Goal: Task Accomplishment & Management: Manage account settings

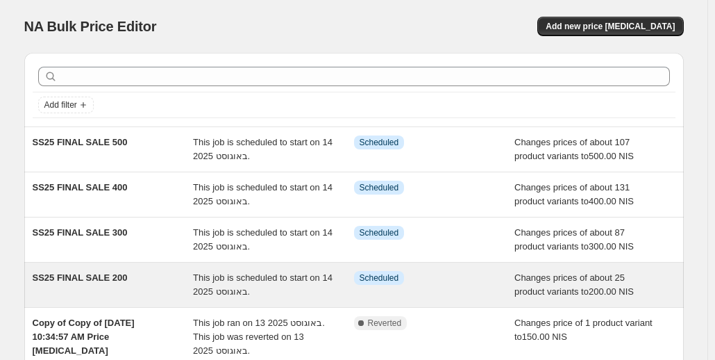
click at [295, 292] on div "This job is scheduled to start on 14 באוגוסט 2025." at bounding box center [273, 285] width 161 height 28
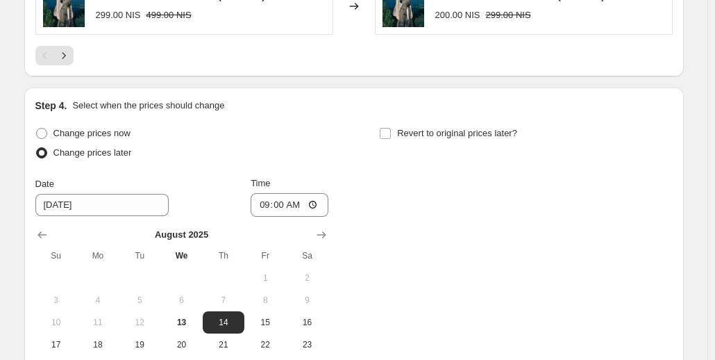
scroll to position [1328, 0]
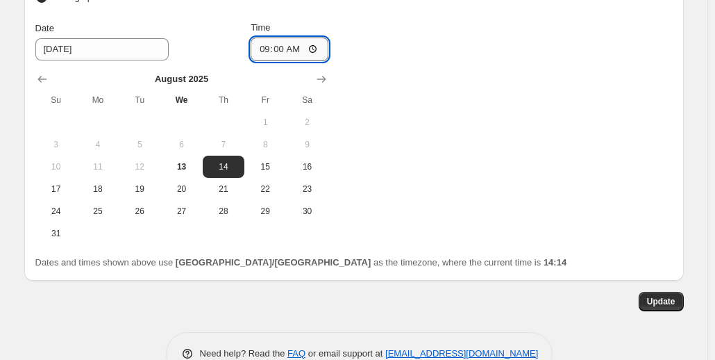
click at [306, 42] on input "09:00" at bounding box center [290, 50] width 78 height 24
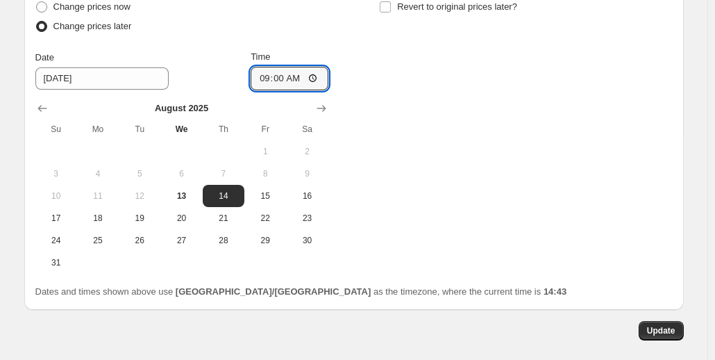
scroll to position [1300, 0]
click at [191, 201] on span "13" at bounding box center [181, 195] width 31 height 11
type input "[DATE]"
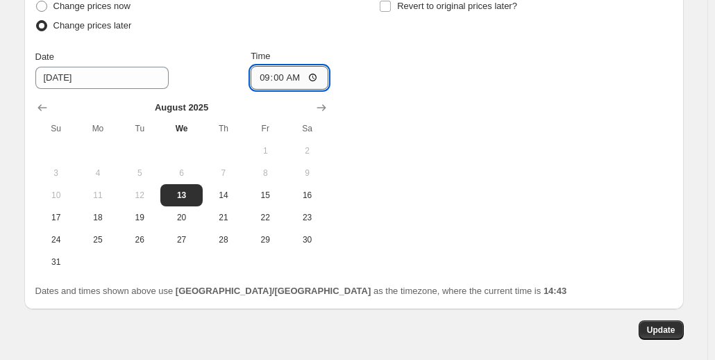
click at [314, 76] on input "09:00" at bounding box center [290, 78] width 78 height 24
click at [308, 78] on input "09:00" at bounding box center [290, 78] width 78 height 24
click at [315, 83] on input "09:00" at bounding box center [290, 78] width 78 height 24
click at [310, 80] on input "09:00" at bounding box center [290, 78] width 78 height 24
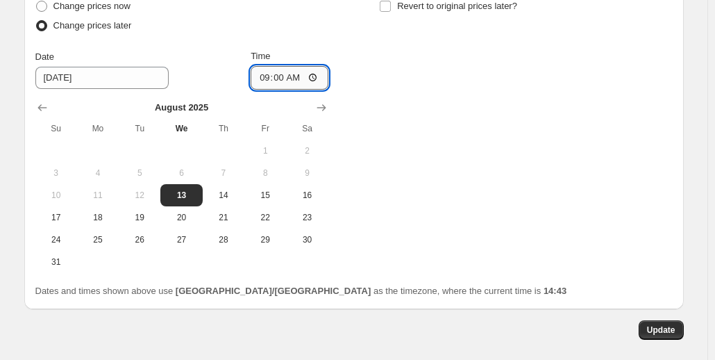
click at [302, 84] on input "09:00" at bounding box center [290, 78] width 78 height 24
type input "20:30"
click at [658, 335] on span "Update" at bounding box center [661, 329] width 28 height 11
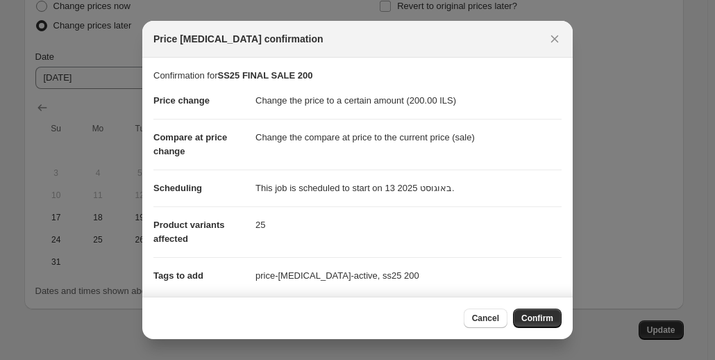
scroll to position [117, 0]
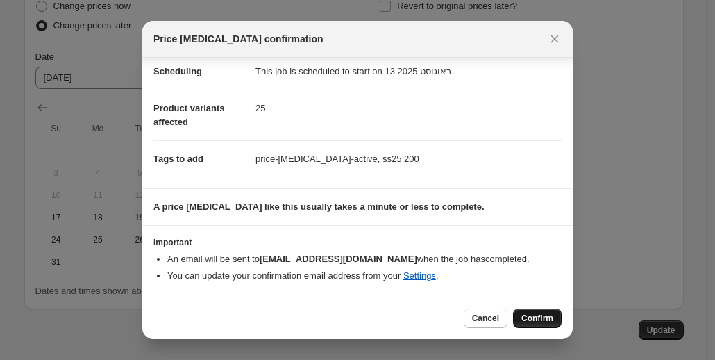
click at [523, 317] on span "Confirm" at bounding box center [538, 318] width 32 height 11
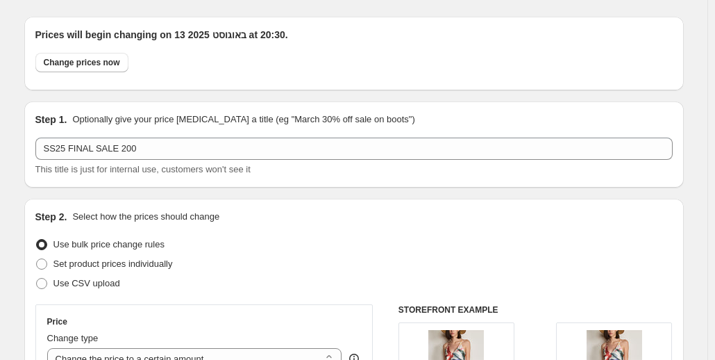
scroll to position [0, 0]
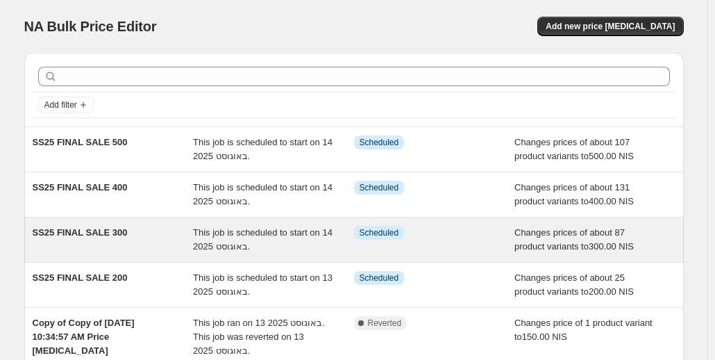
click at [102, 244] on div "SS25 FINAL SALE 300" at bounding box center [113, 240] width 161 height 28
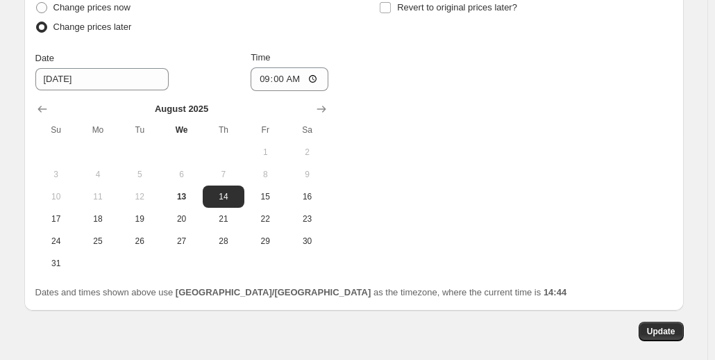
scroll to position [1299, 0]
click at [181, 206] on button "13" at bounding box center [181, 196] width 42 height 22
type input "[DATE]"
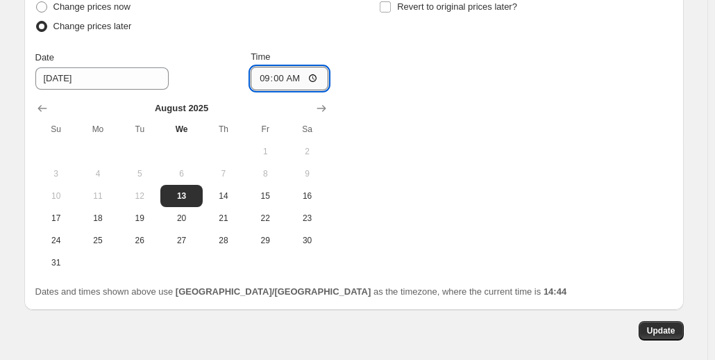
click at [302, 75] on input "09:00" at bounding box center [290, 79] width 78 height 24
type input "22:00"
click at [304, 82] on input "Time" at bounding box center [290, 79] width 78 height 24
type input "20:29"
click at [659, 330] on span "Update" at bounding box center [661, 330] width 28 height 11
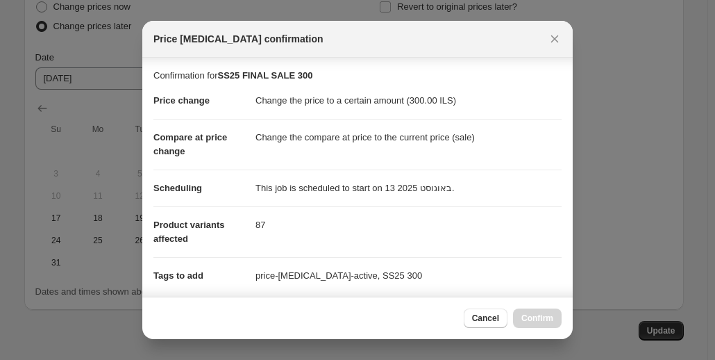
scroll to position [245, 0]
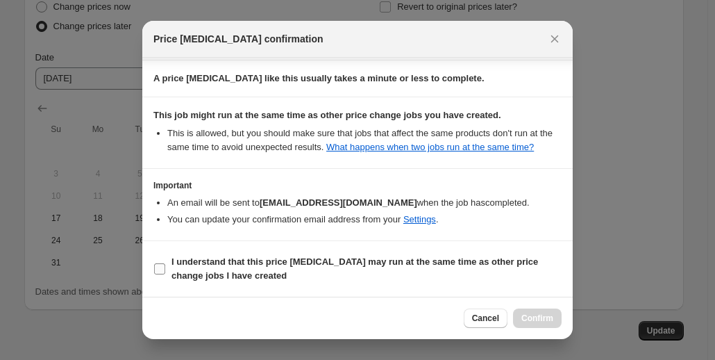
click at [166, 265] on label "I understand that this price [MEDICAL_DATA] may run at the same time as other p…" at bounding box center [358, 268] width 408 height 33
click at [165, 265] on input "I understand that this price [MEDICAL_DATA] may run at the same time as other p…" at bounding box center [159, 268] width 11 height 11
checkbox input "true"
click at [545, 318] on span "Confirm" at bounding box center [538, 318] width 32 height 11
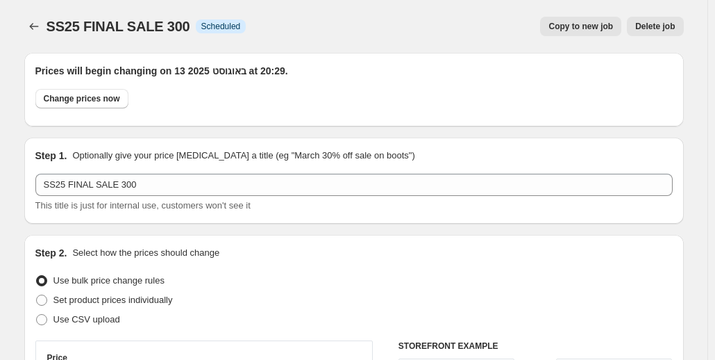
scroll to position [1299, 0]
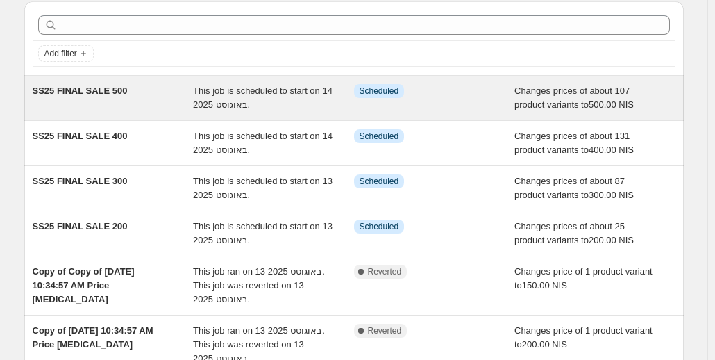
scroll to position [52, 0]
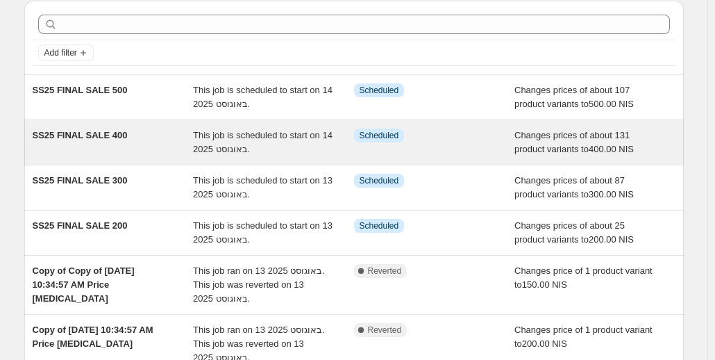
click at [241, 148] on span "This job is scheduled to start on 14 באוגוסט 2025." at bounding box center [263, 142] width 140 height 24
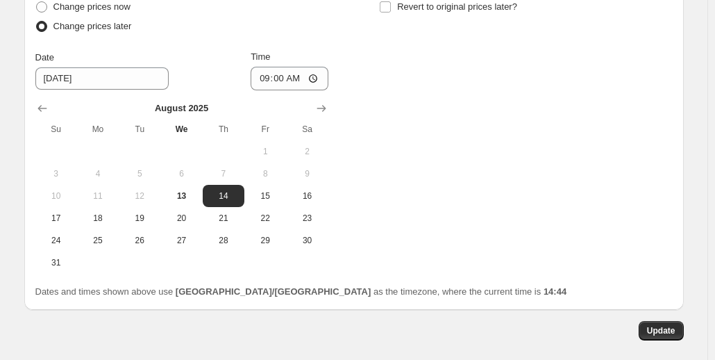
scroll to position [1365, 0]
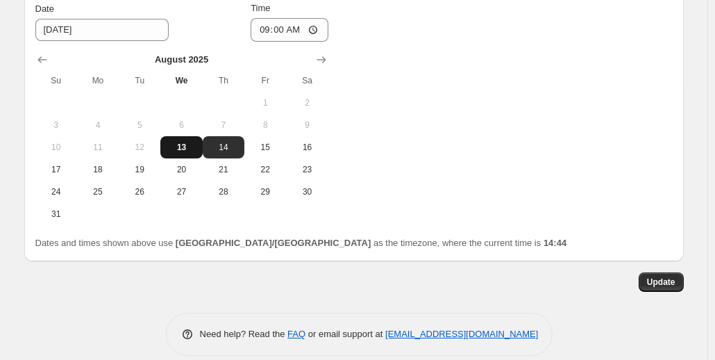
click at [191, 142] on span "13" at bounding box center [181, 147] width 31 height 11
type input "[DATE]"
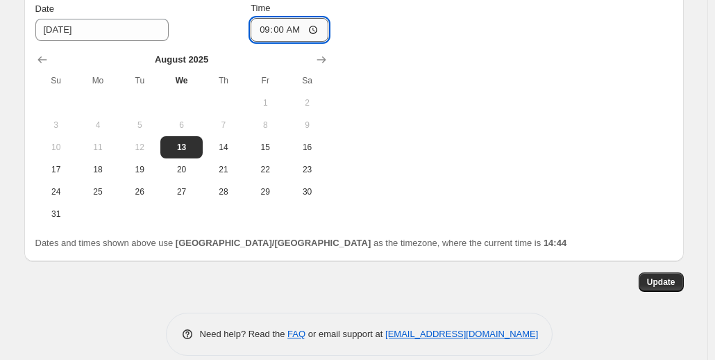
click at [301, 18] on input "09:00" at bounding box center [290, 30] width 78 height 24
type input "20:30"
click at [659, 276] on span "Update" at bounding box center [661, 281] width 28 height 11
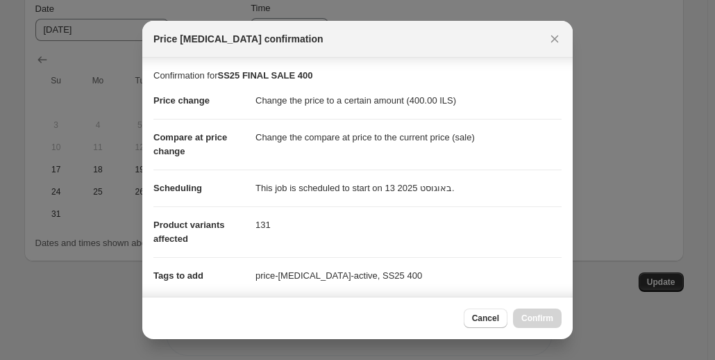
scroll to position [245, 0]
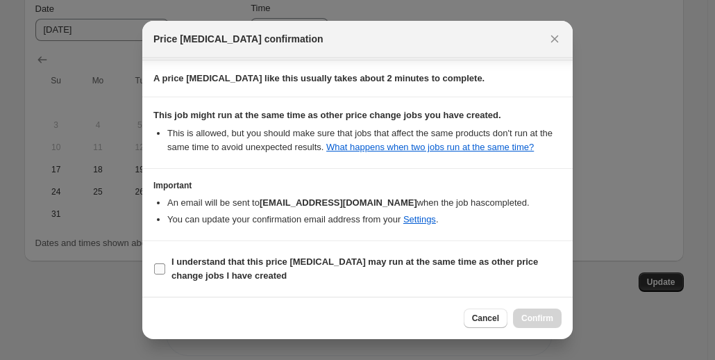
click at [331, 258] on b "I understand that this price [MEDICAL_DATA] may run at the same time as other p…" at bounding box center [355, 268] width 367 height 24
click at [165, 263] on input "I understand that this price [MEDICAL_DATA] may run at the same time as other p…" at bounding box center [159, 268] width 11 height 11
checkbox input "true"
click at [549, 315] on span "Confirm" at bounding box center [538, 318] width 32 height 11
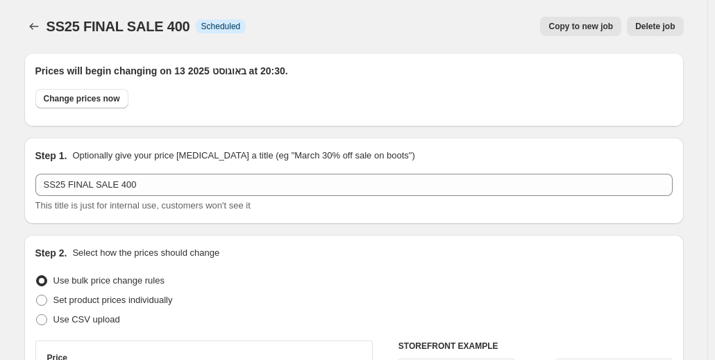
scroll to position [1365, 0]
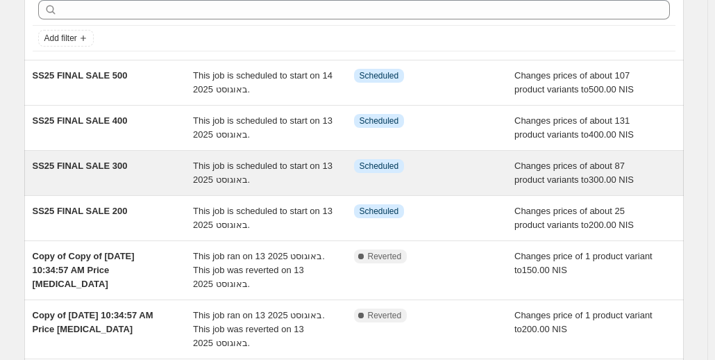
scroll to position [67, 0]
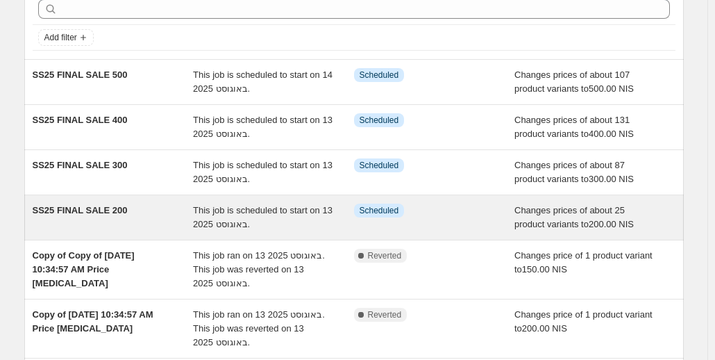
click at [167, 229] on div "SS25 FINAL SALE 200" at bounding box center [113, 218] width 161 height 28
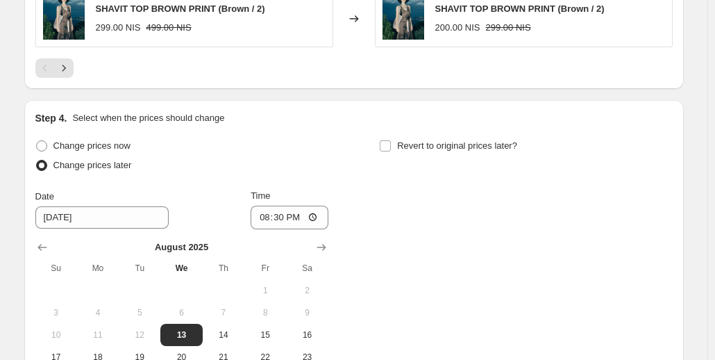
scroll to position [1365, 0]
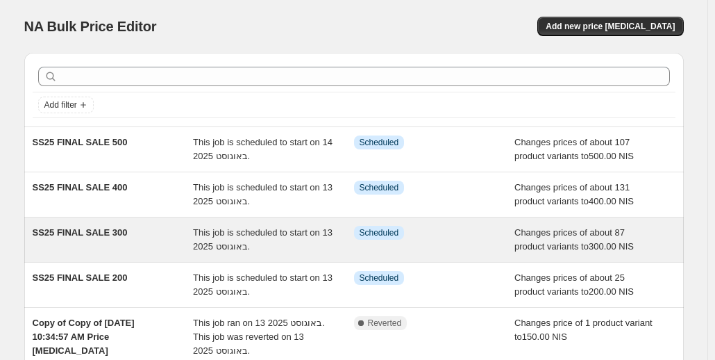
click at [239, 242] on span "This job is scheduled to start on 13 באוגוסט 2025." at bounding box center [263, 239] width 140 height 24
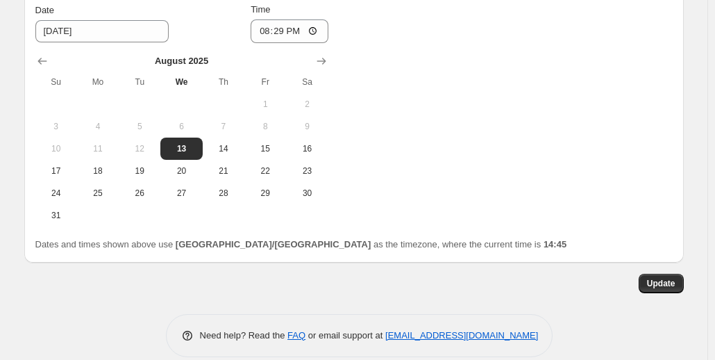
scroll to position [1365, 0]
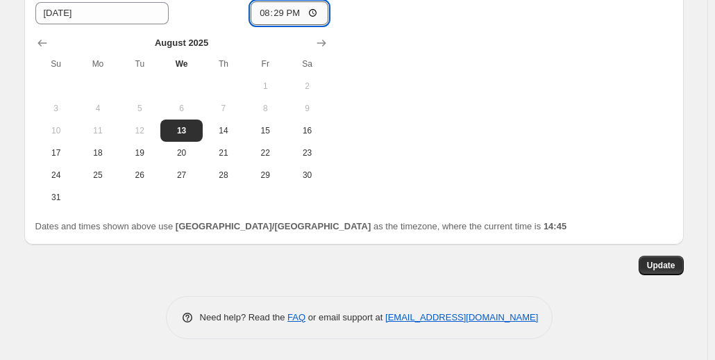
click at [319, 10] on input "20:29" at bounding box center [290, 13] width 78 height 24
type input "20:30"
click at [649, 260] on button "Update" at bounding box center [661, 265] width 45 height 19
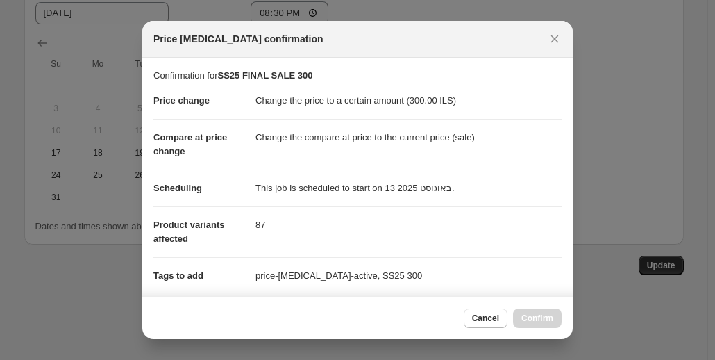
scroll to position [245, 0]
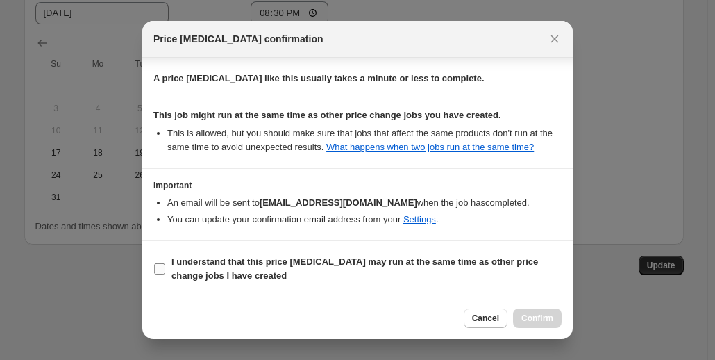
click at [342, 265] on b "I understand that this price [MEDICAL_DATA] may run at the same time as other p…" at bounding box center [355, 268] width 367 height 24
click at [165, 265] on input "I understand that this price [MEDICAL_DATA] may run at the same time as other p…" at bounding box center [159, 268] width 11 height 11
checkbox input "true"
click at [522, 320] on button "Confirm" at bounding box center [537, 317] width 49 height 19
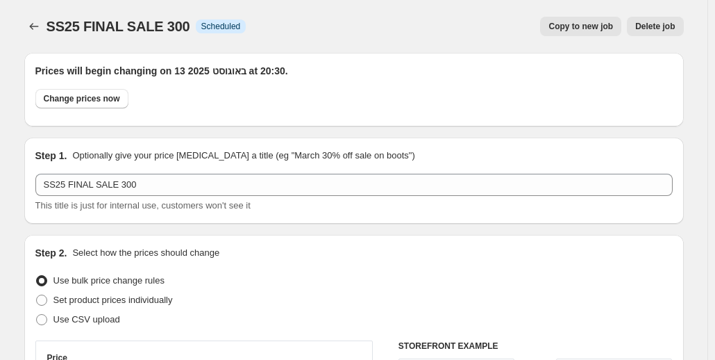
scroll to position [1365, 0]
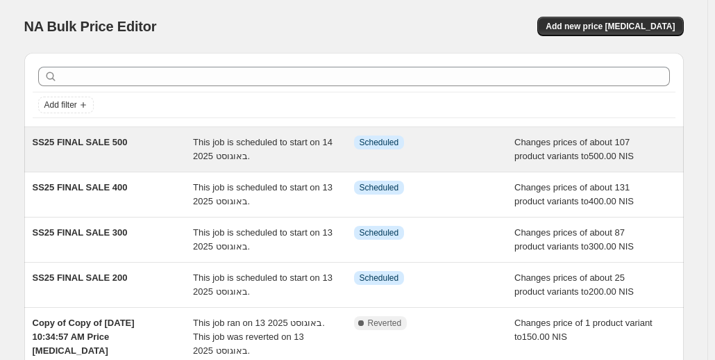
click at [171, 138] on div "SS25 FINAL SALE 500" at bounding box center [113, 149] width 161 height 28
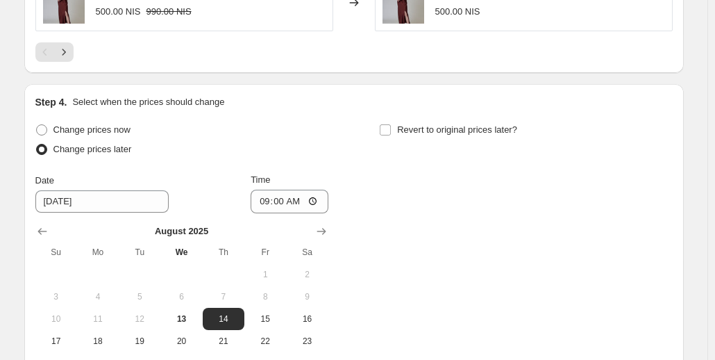
scroll to position [1365, 0]
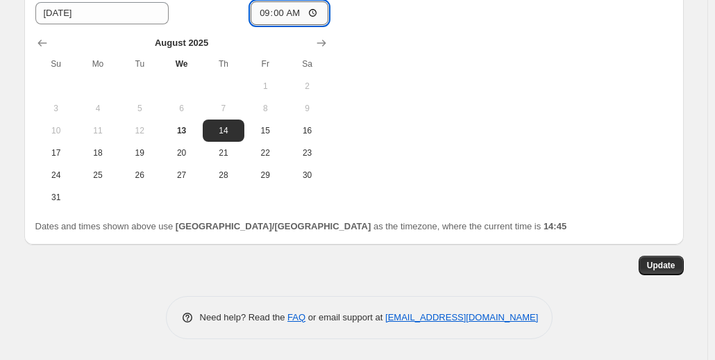
click at [303, 13] on input "09:00" at bounding box center [290, 13] width 78 height 24
type input "20:30"
click at [673, 267] on span "Update" at bounding box center [661, 265] width 28 height 11
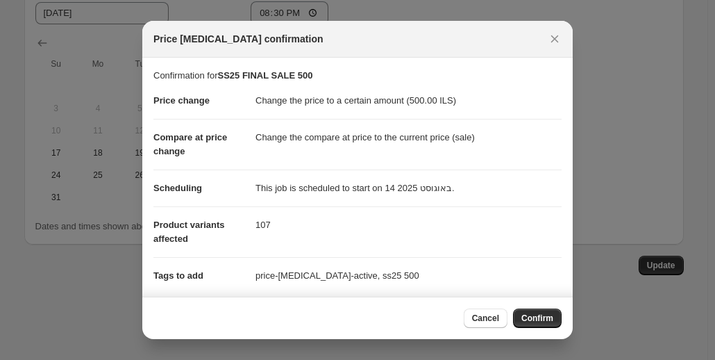
scroll to position [117, 0]
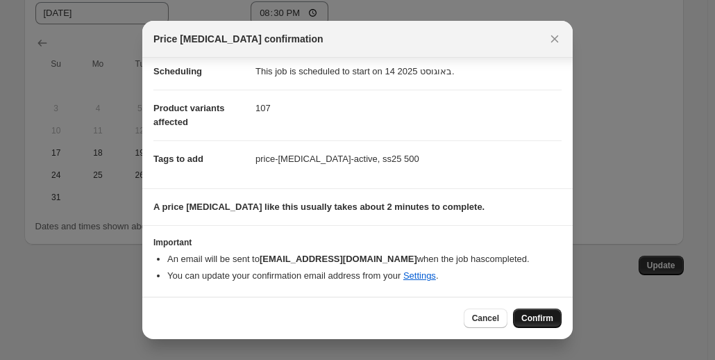
click at [528, 320] on span "Confirm" at bounding box center [538, 318] width 32 height 11
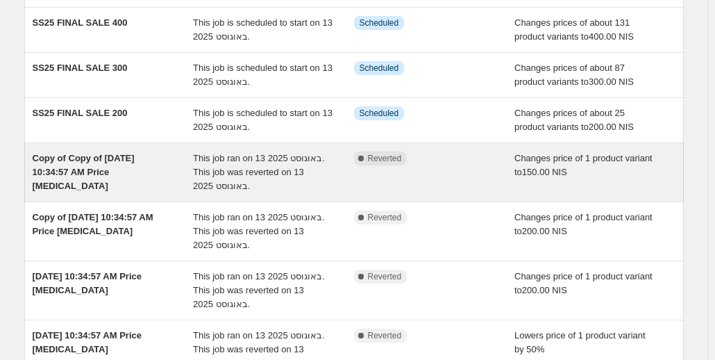
scroll to position [411, 0]
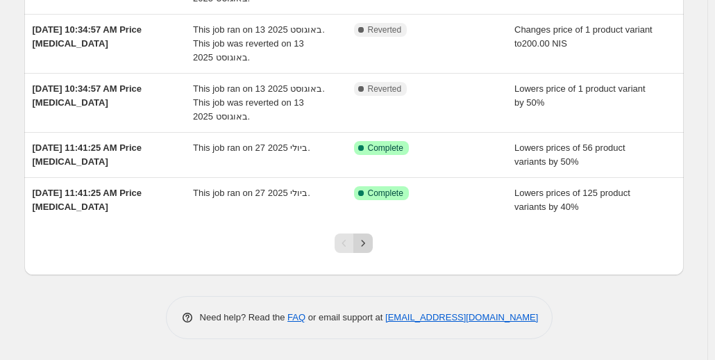
click at [367, 239] on icon "Next" at bounding box center [363, 243] width 14 height 14
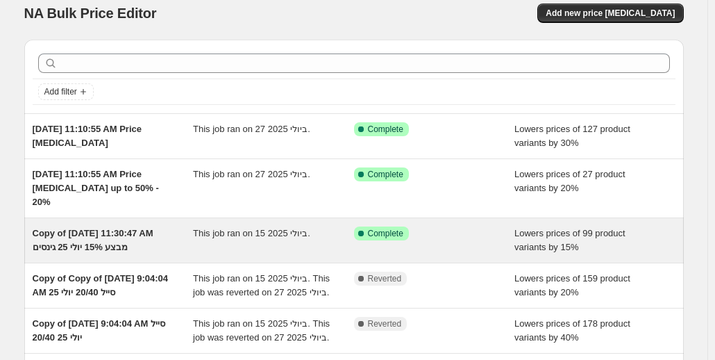
scroll to position [14, 0]
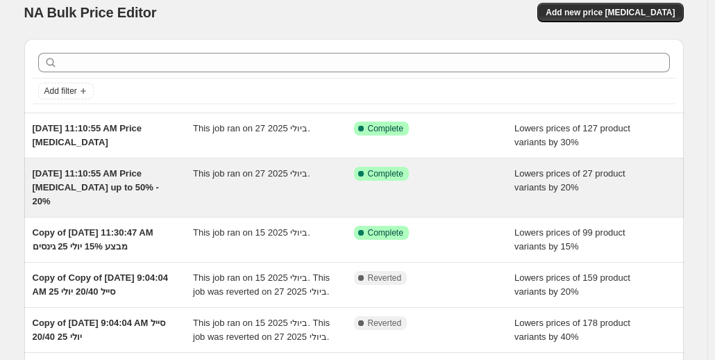
click at [251, 188] on div "This job ran on 27 ביולי 2025." at bounding box center [273, 188] width 161 height 42
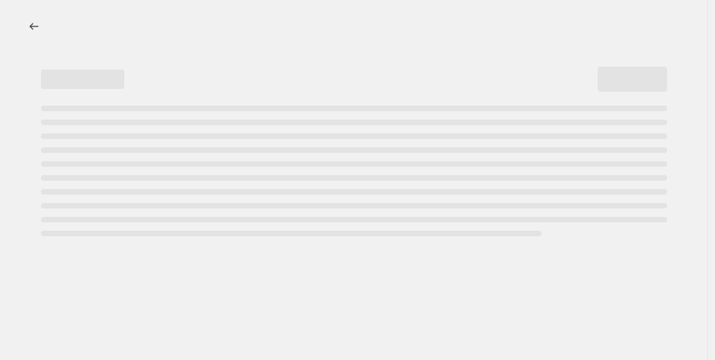
select select "percentage"
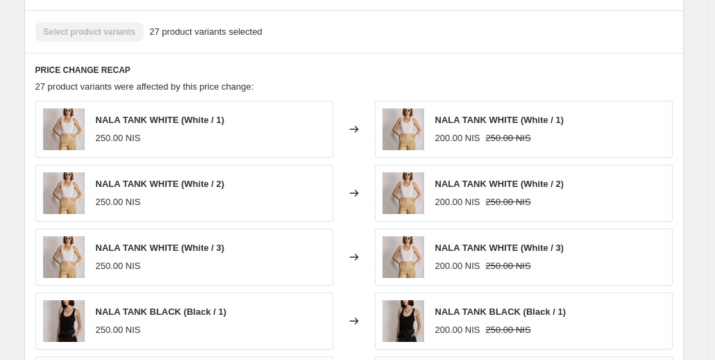
scroll to position [1251, 0]
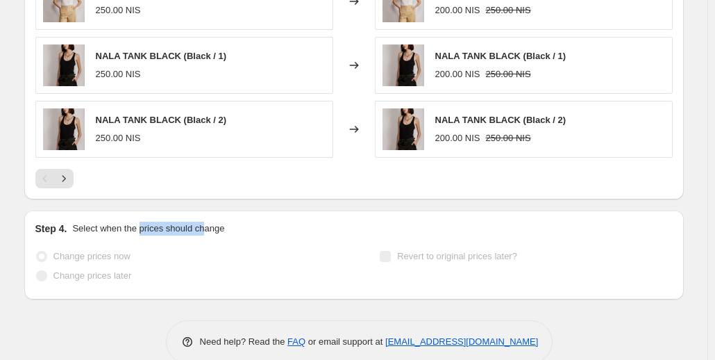
drag, startPoint x: 142, startPoint y: 204, endPoint x: 204, endPoint y: 204, distance: 61.1
click at [204, 222] on p "Select when the prices should change" at bounding box center [148, 229] width 152 height 14
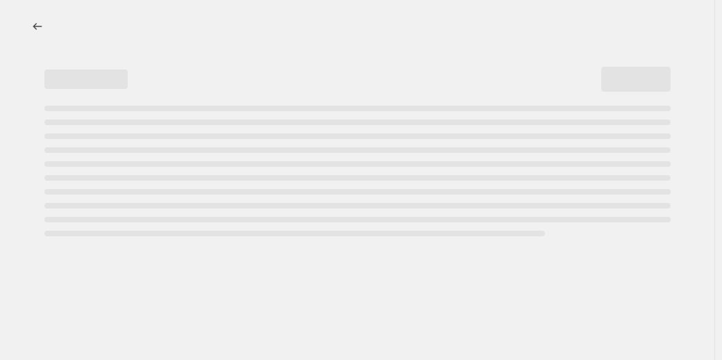
select select "percentage"
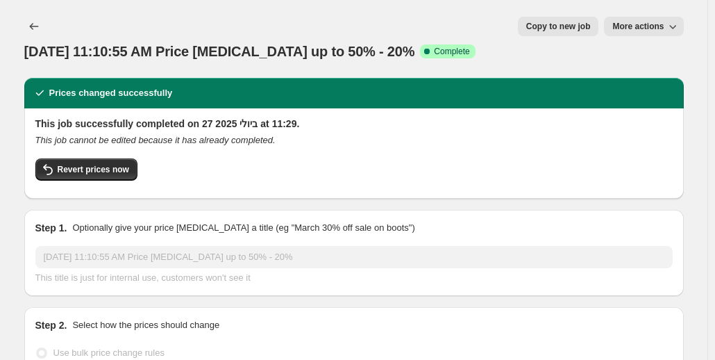
click at [615, 28] on button "More actions" at bounding box center [643, 26] width 79 height 19
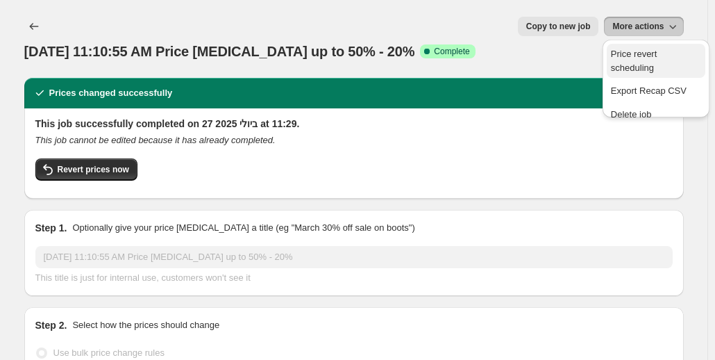
click at [619, 53] on span "Price revert scheduling" at bounding box center [634, 61] width 46 height 24
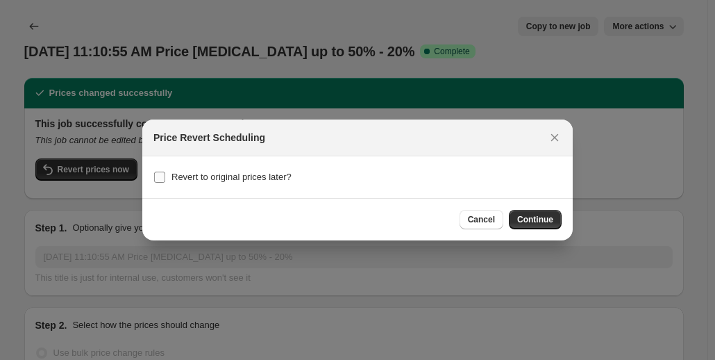
click at [276, 172] on span "Revert to original prices later?" at bounding box center [232, 177] width 120 height 10
click at [165, 172] on input "Revert to original prices later?" at bounding box center [159, 177] width 11 height 11
checkbox input "true"
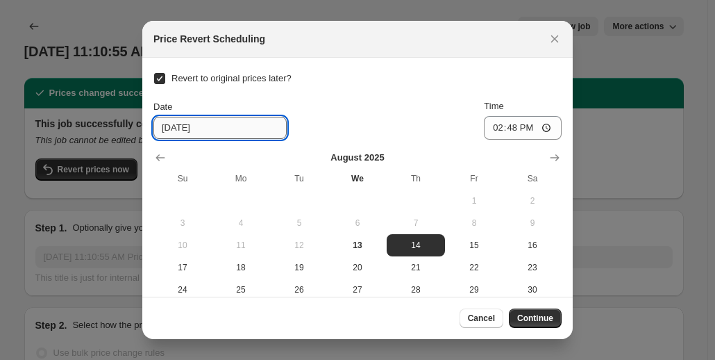
click at [233, 132] on input "[DATE]" at bounding box center [220, 128] width 133 height 22
click at [366, 242] on span "13" at bounding box center [357, 245] width 47 height 11
type input "[DATE]"
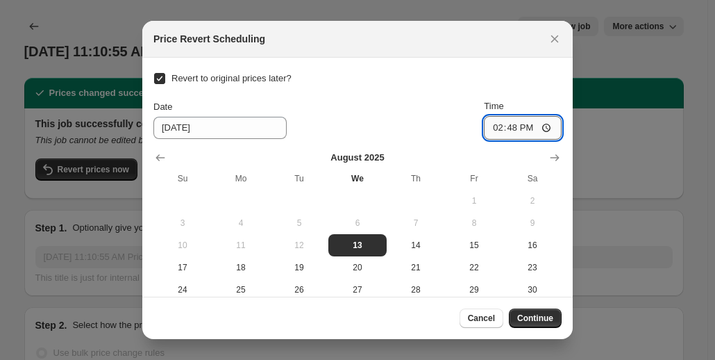
click at [532, 129] on input "14:48" at bounding box center [523, 128] width 78 height 24
type input "20:29"
click at [551, 319] on span "Continue" at bounding box center [535, 318] width 36 height 11
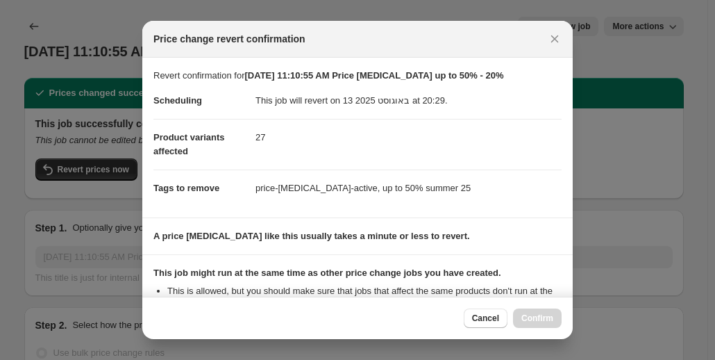
scroll to position [174, 0]
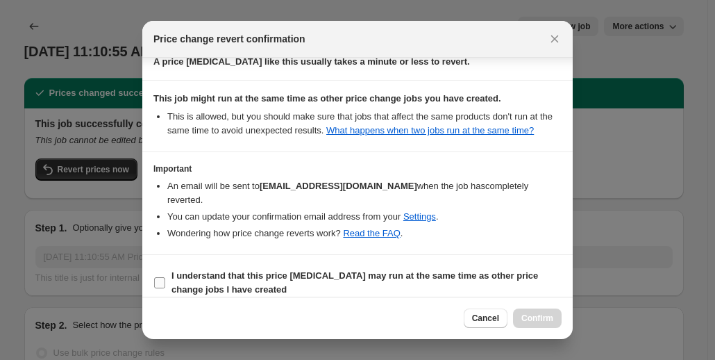
click at [374, 270] on b "I understand that this price [MEDICAL_DATA] may run at the same time as other p…" at bounding box center [355, 282] width 367 height 24
click at [165, 277] on input "I understand that this price [MEDICAL_DATA] may run at the same time as other p…" at bounding box center [159, 282] width 11 height 11
checkbox input "true"
click at [527, 319] on span "Confirm" at bounding box center [538, 318] width 32 height 11
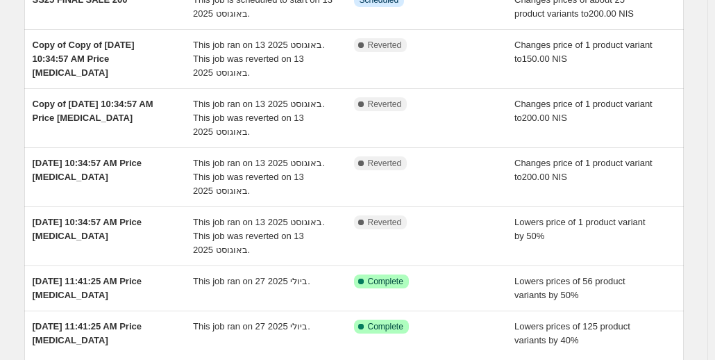
scroll to position [411, 0]
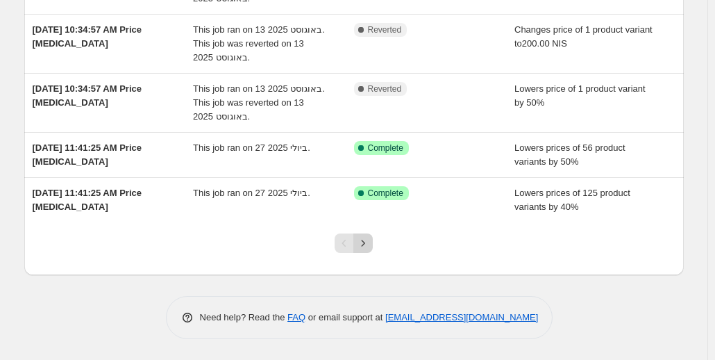
click at [367, 239] on icon "Next" at bounding box center [363, 243] width 14 height 14
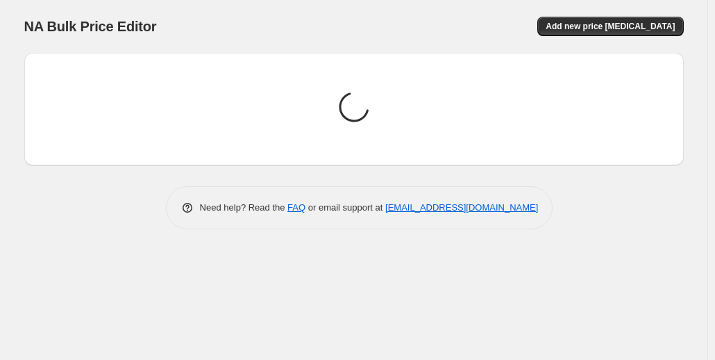
scroll to position [0, 0]
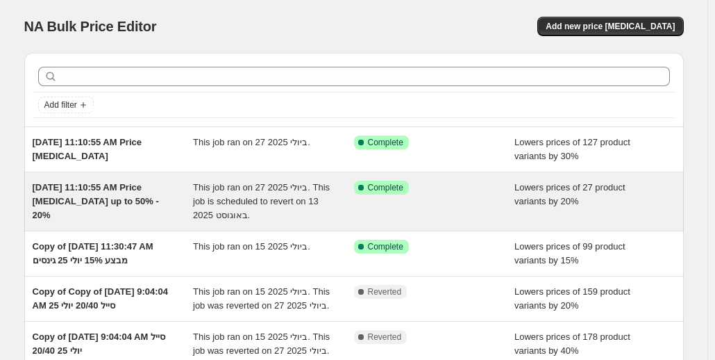
click at [287, 183] on span "This job ran on 27 ביולי 2025. This job is scheduled to revert on 13 באוגוסט 20…" at bounding box center [261, 201] width 137 height 38
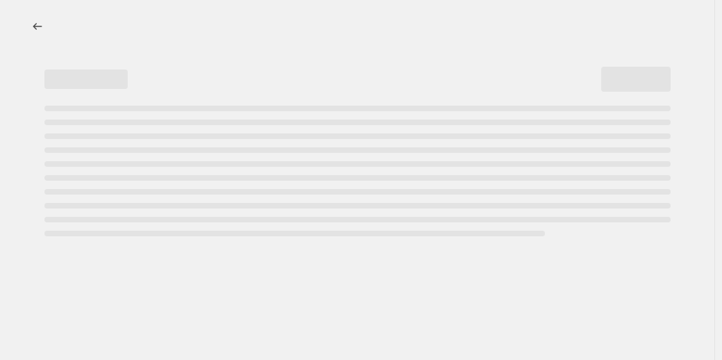
select select "percentage"
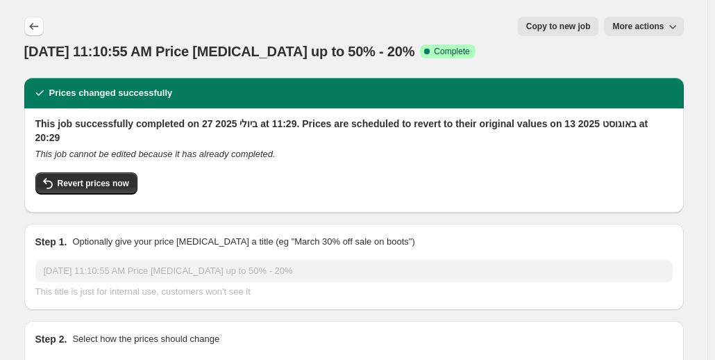
click at [39, 26] on icon "Price change jobs" at bounding box center [34, 26] width 14 height 14
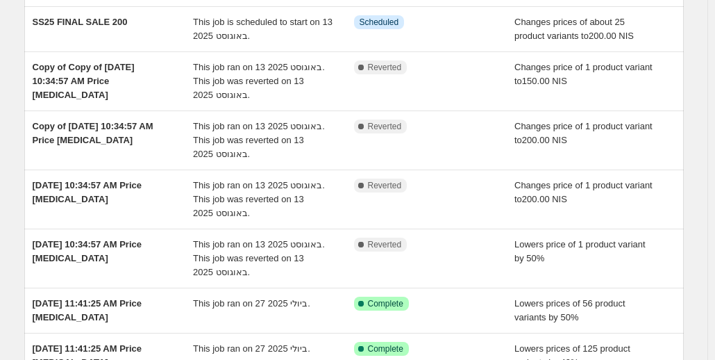
scroll to position [411, 0]
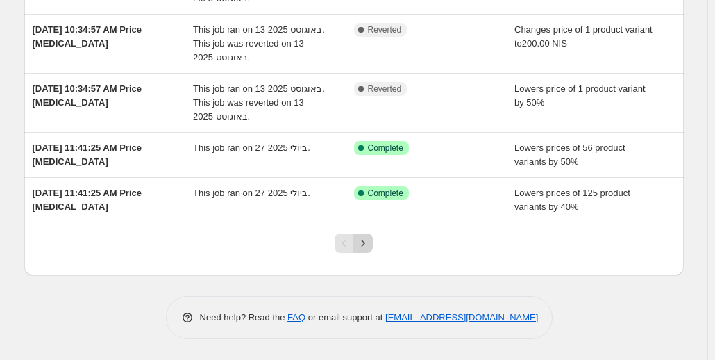
click at [366, 237] on icon "Next" at bounding box center [363, 243] width 14 height 14
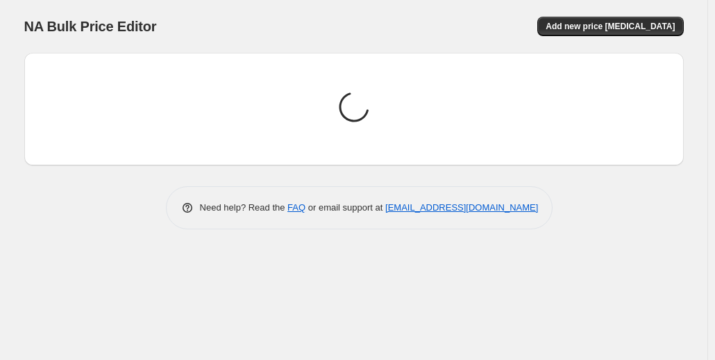
scroll to position [0, 0]
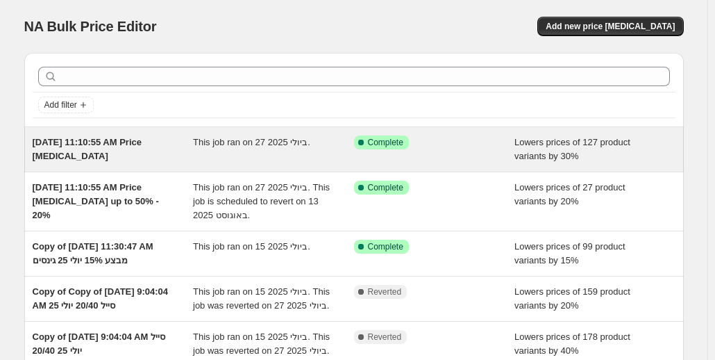
click at [326, 154] on div "This job ran on 27 ביולי 2025." at bounding box center [273, 149] width 161 height 28
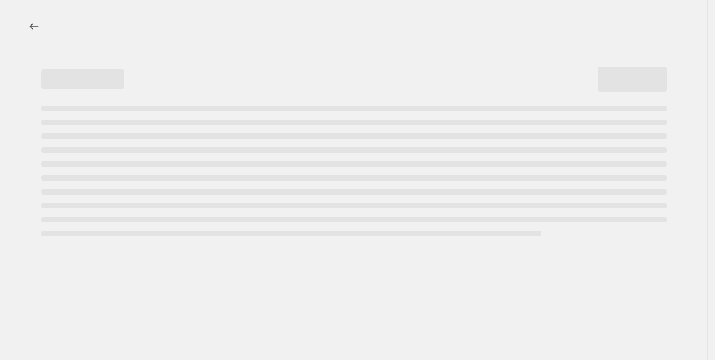
select select "percentage"
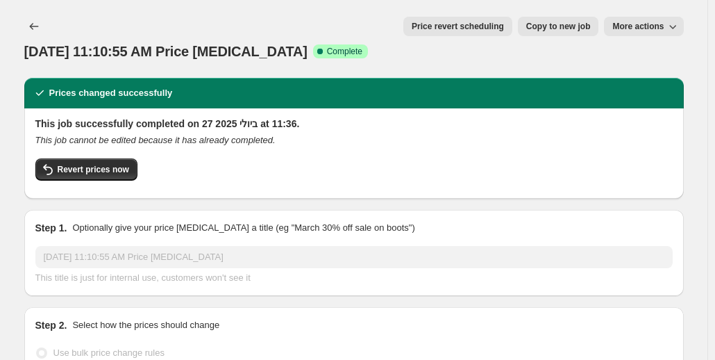
click at [504, 26] on span "Price revert scheduling" at bounding box center [458, 26] width 92 height 11
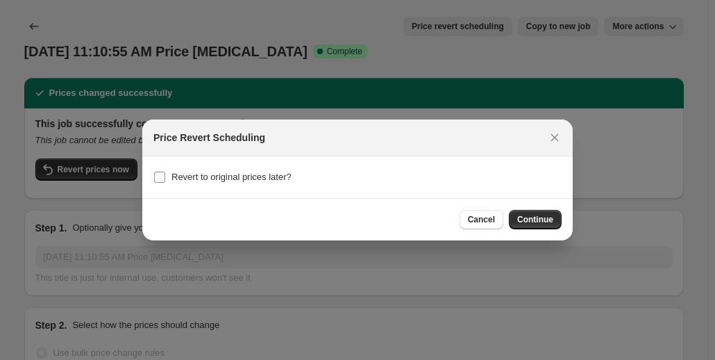
click at [270, 169] on label "Revert to original prices later?" at bounding box center [223, 176] width 138 height 19
click at [165, 172] on input "Revert to original prices later?" at bounding box center [159, 177] width 11 height 11
checkbox input "true"
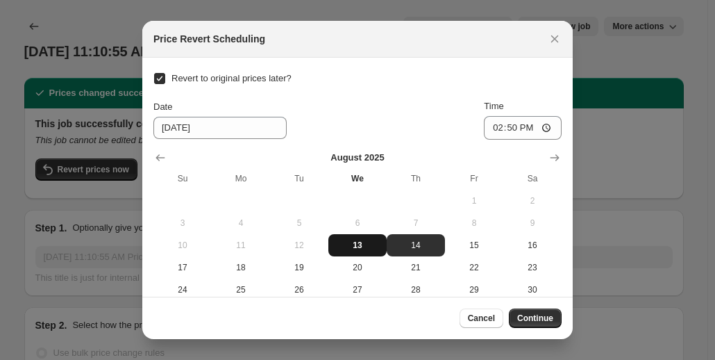
click at [365, 251] on button "13" at bounding box center [358, 245] width 58 height 22
type input "[DATE]"
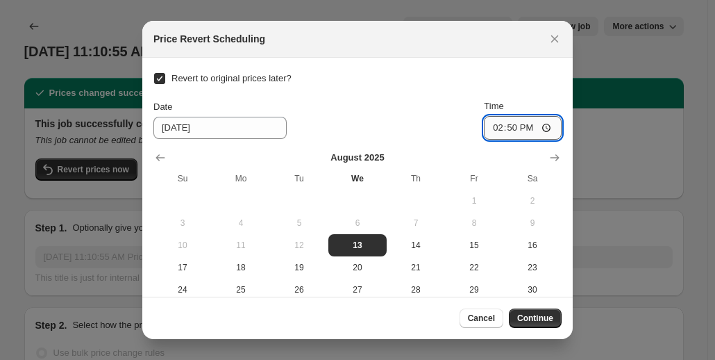
click at [531, 128] on input "14:50" at bounding box center [523, 128] width 78 height 24
type input "20:29"
click at [545, 314] on span "Continue" at bounding box center [535, 318] width 36 height 11
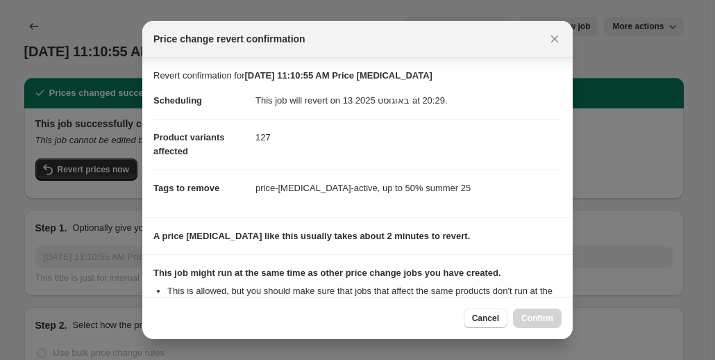
scroll to position [174, 0]
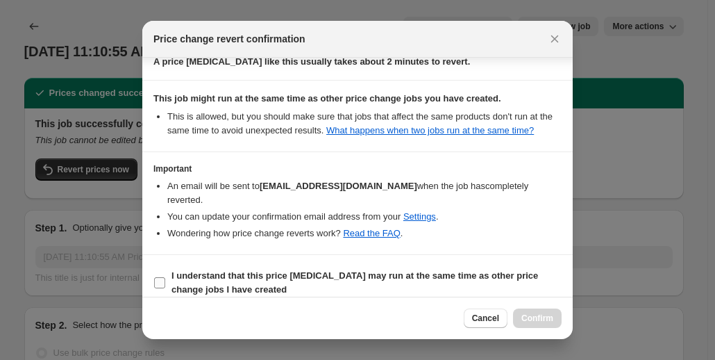
click at [423, 270] on b "I understand that this price [MEDICAL_DATA] may run at the same time as other p…" at bounding box center [355, 282] width 367 height 24
click at [165, 277] on input "I understand that this price [MEDICAL_DATA] may run at the same time as other p…" at bounding box center [159, 282] width 11 height 11
checkbox input "true"
click at [538, 319] on span "Confirm" at bounding box center [538, 318] width 32 height 11
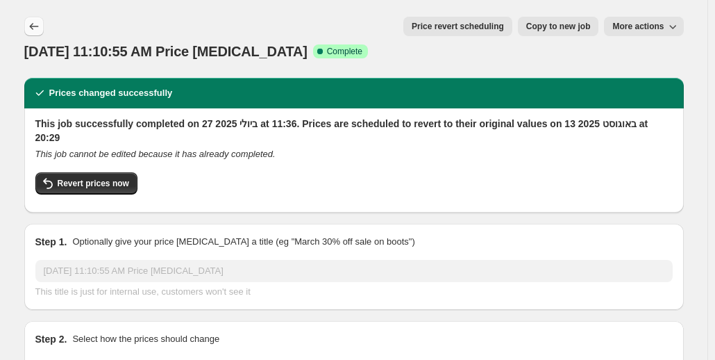
click at [41, 24] on icon "Price change jobs" at bounding box center [34, 26] width 14 height 14
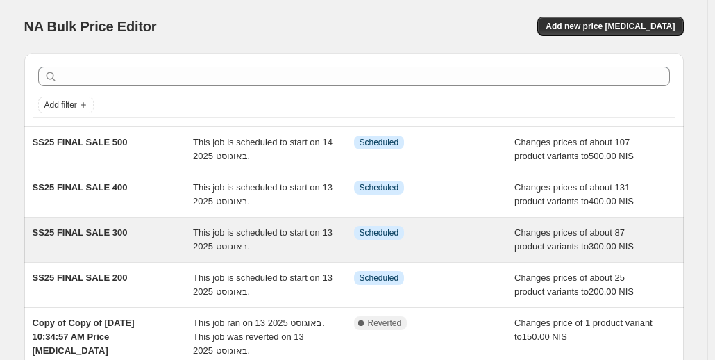
scroll to position [411, 0]
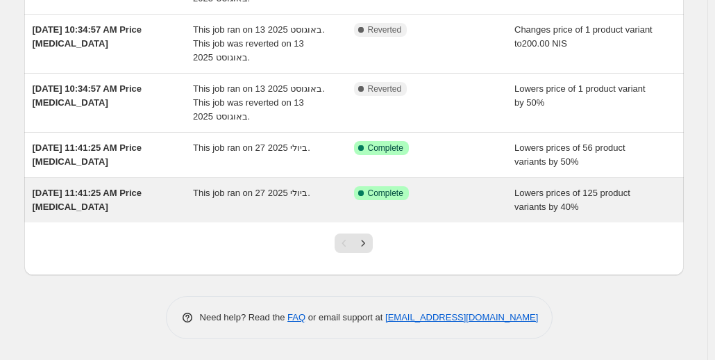
click at [142, 194] on span "[DATE] 11:41:25 AM Price [MEDICAL_DATA]" at bounding box center [88, 200] width 110 height 24
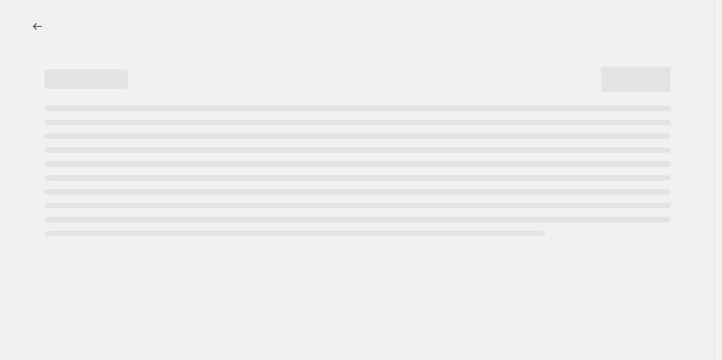
select select "percentage"
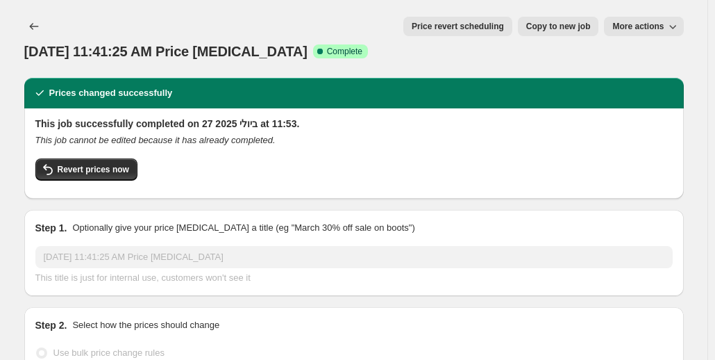
click at [496, 26] on span "Price revert scheduling" at bounding box center [458, 26] width 92 height 11
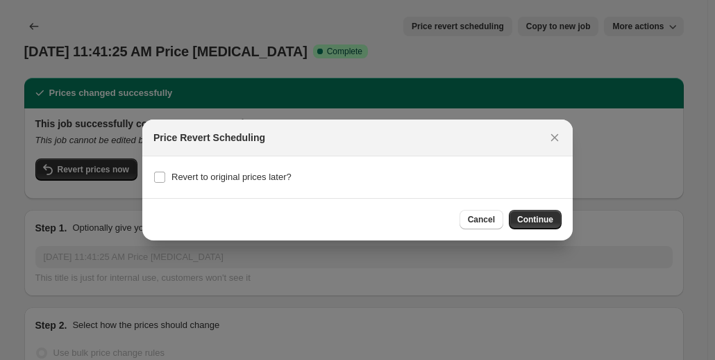
click at [440, 181] on div "Revert to original prices later?" at bounding box center [358, 176] width 408 height 19
click at [235, 178] on span "Revert to original prices later?" at bounding box center [232, 177] width 120 height 10
click at [165, 178] on input "Revert to original prices later?" at bounding box center [159, 177] width 11 height 11
checkbox input "true"
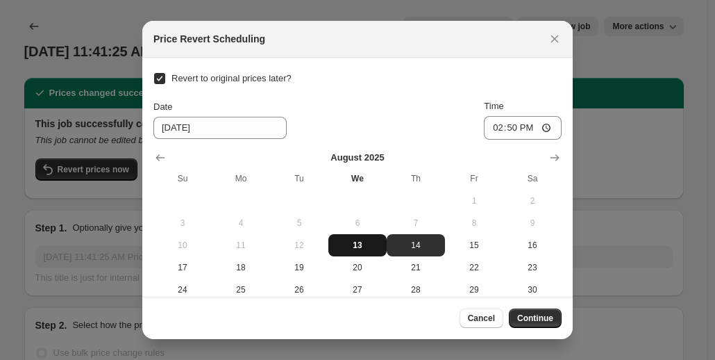
click at [359, 238] on button "13" at bounding box center [358, 245] width 58 height 22
type input "[DATE]"
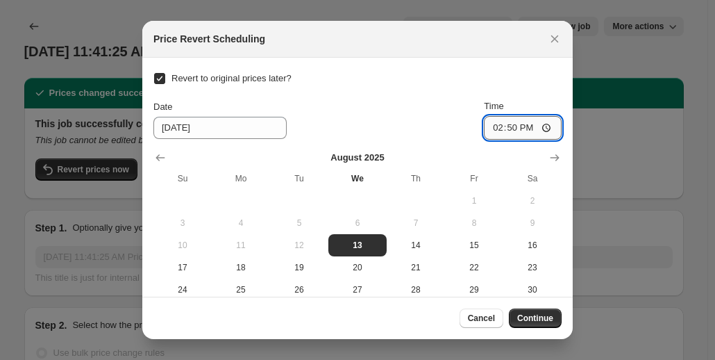
click at [525, 132] on input "14:50" at bounding box center [523, 128] width 78 height 24
type input "20:30"
click at [549, 312] on button "Continue" at bounding box center [535, 317] width 53 height 19
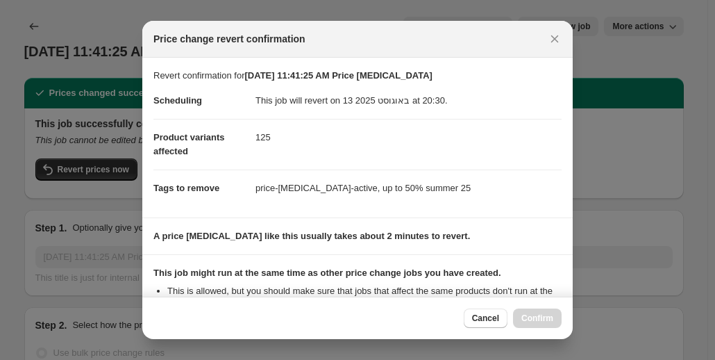
scroll to position [174, 0]
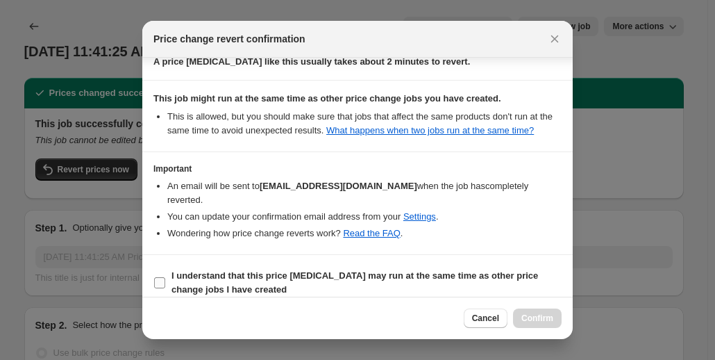
click at [221, 270] on b "I understand that this price [MEDICAL_DATA] may run at the same time as other p…" at bounding box center [355, 282] width 367 height 24
click at [165, 277] on input "I understand that this price [MEDICAL_DATA] may run at the same time as other p…" at bounding box center [159, 282] width 11 height 11
checkbox input "true"
click at [537, 317] on span "Confirm" at bounding box center [538, 318] width 32 height 11
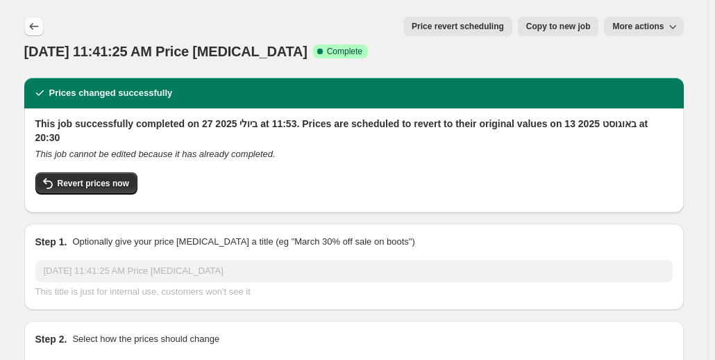
click at [33, 25] on icon "Price change jobs" at bounding box center [34, 26] width 14 height 14
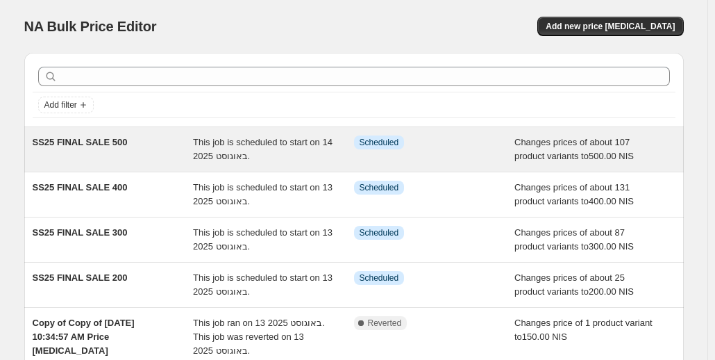
scroll to position [425, 0]
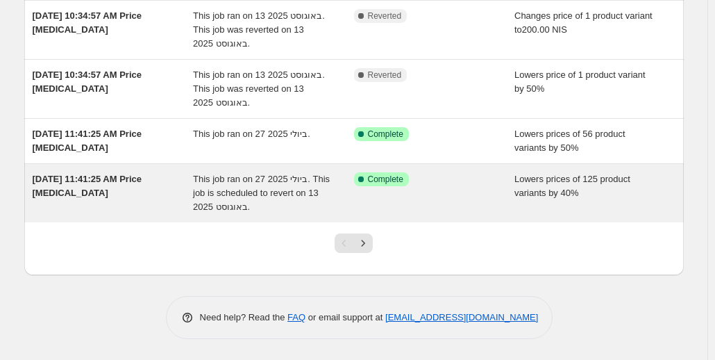
click at [289, 186] on div "This job ran on 27 ביולי 2025. This job is scheduled to revert on 13 באוגוסט 20…" at bounding box center [273, 193] width 161 height 42
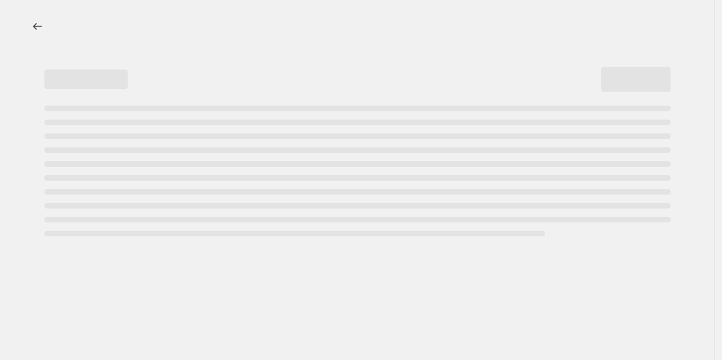
select select "percentage"
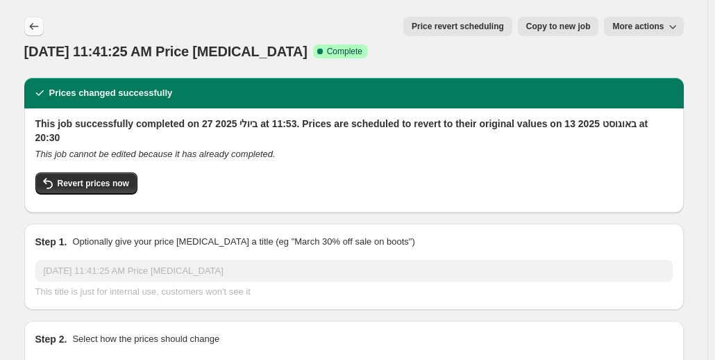
click at [41, 27] on icon "Price change jobs" at bounding box center [34, 26] width 14 height 14
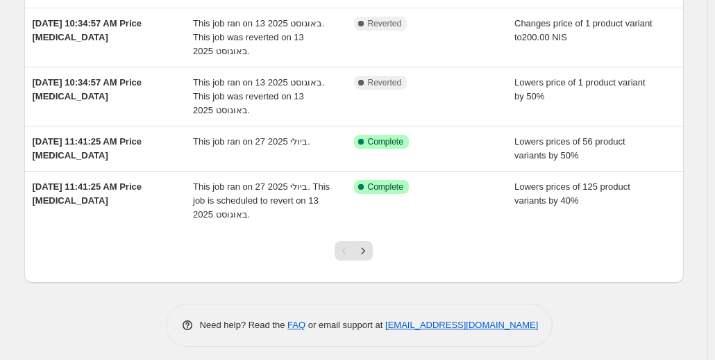
scroll to position [425, 0]
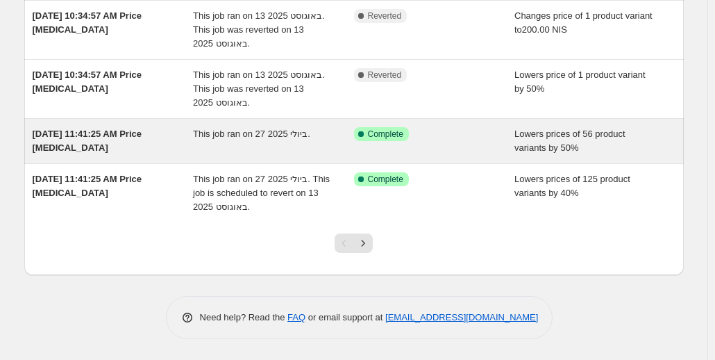
click at [185, 152] on div "[DATE] 11:41:25 AM Price [MEDICAL_DATA]" at bounding box center [113, 141] width 161 height 28
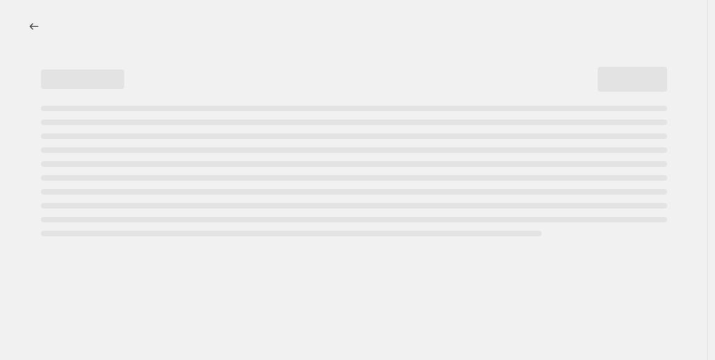
select select "percentage"
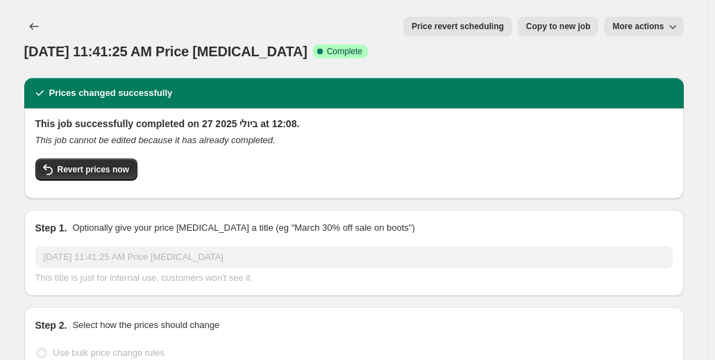
click at [504, 28] on span "Price revert scheduling" at bounding box center [458, 26] width 92 height 11
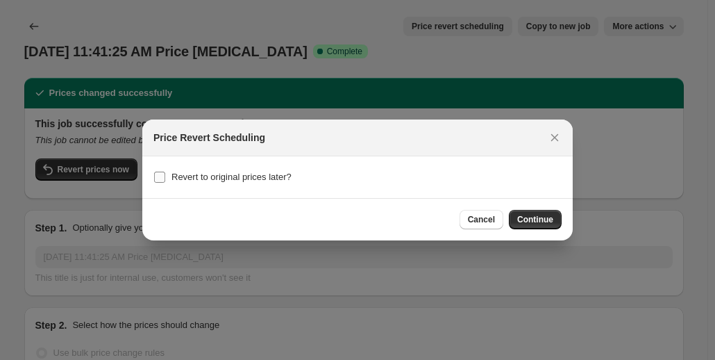
click at [167, 172] on label "Revert to original prices later?" at bounding box center [223, 176] width 138 height 19
click at [165, 172] on input "Revert to original prices later?" at bounding box center [159, 177] width 11 height 11
checkbox input "true"
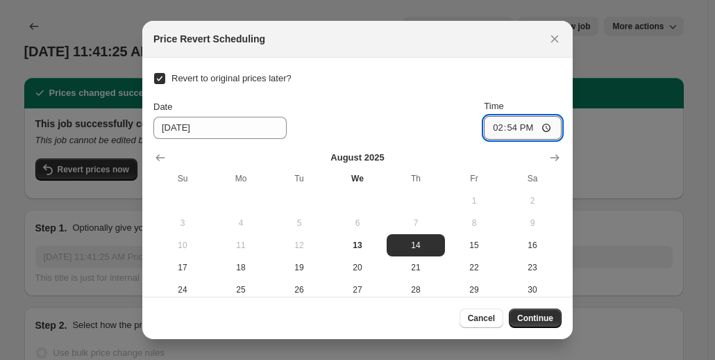
click at [519, 126] on input "14:54" at bounding box center [523, 128] width 78 height 24
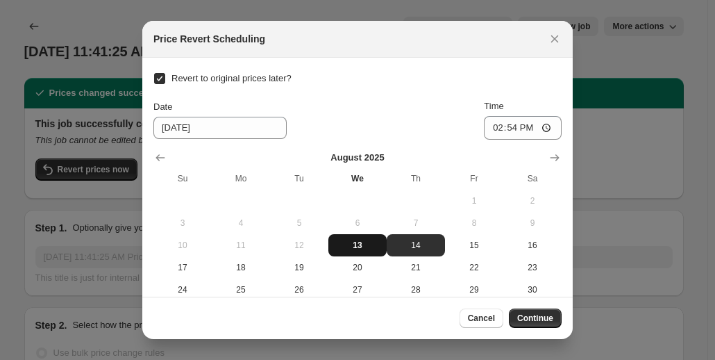
click at [364, 251] on button "13" at bounding box center [358, 245] width 58 height 22
type input "[DATE]"
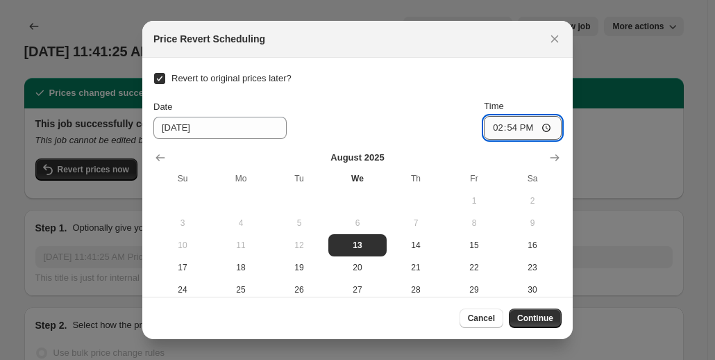
click at [536, 132] on input "14:54" at bounding box center [523, 128] width 78 height 24
click at [523, 129] on input "14:54" at bounding box center [523, 128] width 78 height 24
type input "20:30"
click at [552, 323] on span "Continue" at bounding box center [535, 318] width 36 height 11
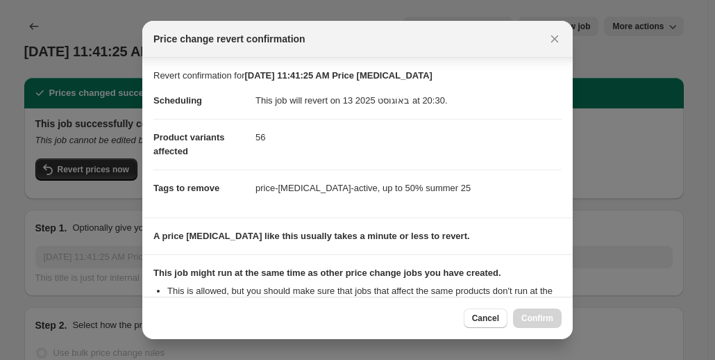
scroll to position [174, 0]
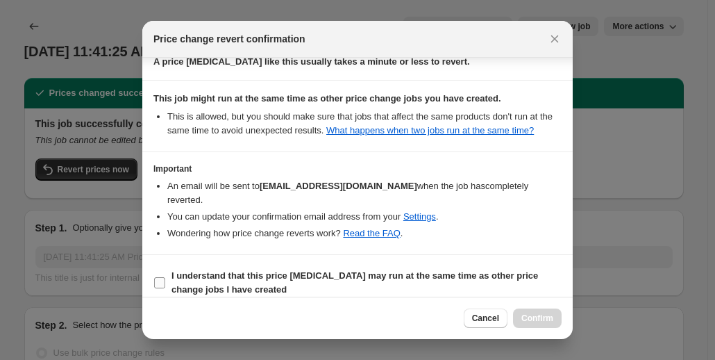
click at [226, 270] on b "I understand that this price [MEDICAL_DATA] may run at the same time as other p…" at bounding box center [355, 282] width 367 height 24
click at [165, 277] on input "I understand that this price [MEDICAL_DATA] may run at the same time as other p…" at bounding box center [159, 282] width 11 height 11
checkbox input "true"
click at [555, 320] on button "Confirm" at bounding box center [537, 317] width 49 height 19
